Goal: Task Accomplishment & Management: Use online tool/utility

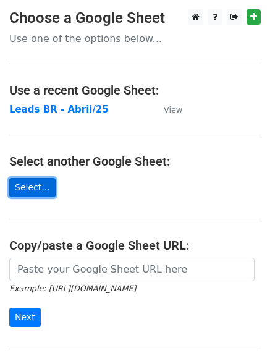
click at [36, 188] on link "Select..." at bounding box center [32, 187] width 46 height 19
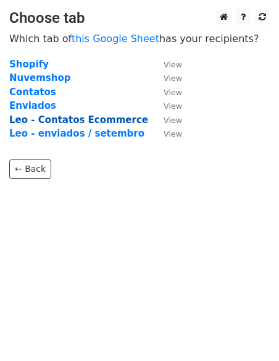
click at [119, 118] on strong "Leo - Contatos Ecommerce" at bounding box center [78, 119] width 139 height 11
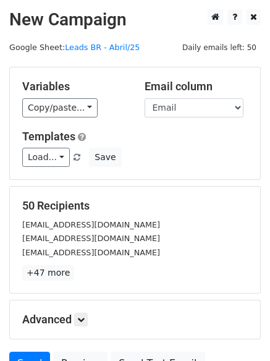
scroll to position [62, 0]
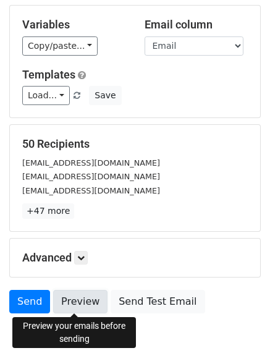
click at [77, 298] on link "Preview" at bounding box center [80, 301] width 54 height 23
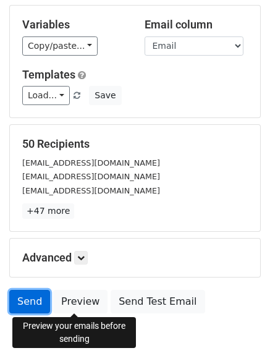
click at [26, 299] on link "Send" at bounding box center [29, 301] width 41 height 23
